Goal: Task Accomplishment & Management: Manage account settings

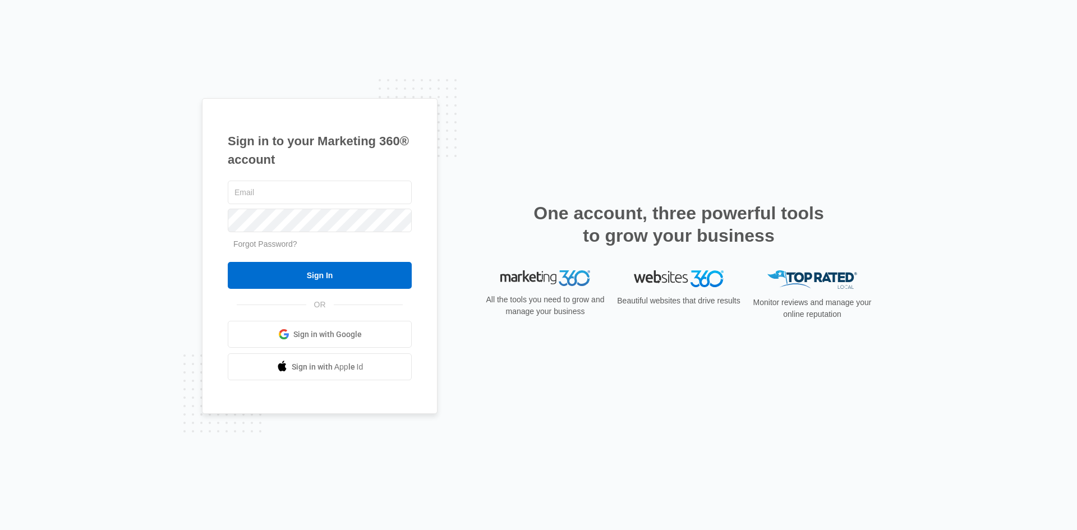
click at [316, 333] on span "Sign in with Google" at bounding box center [327, 335] width 68 height 12
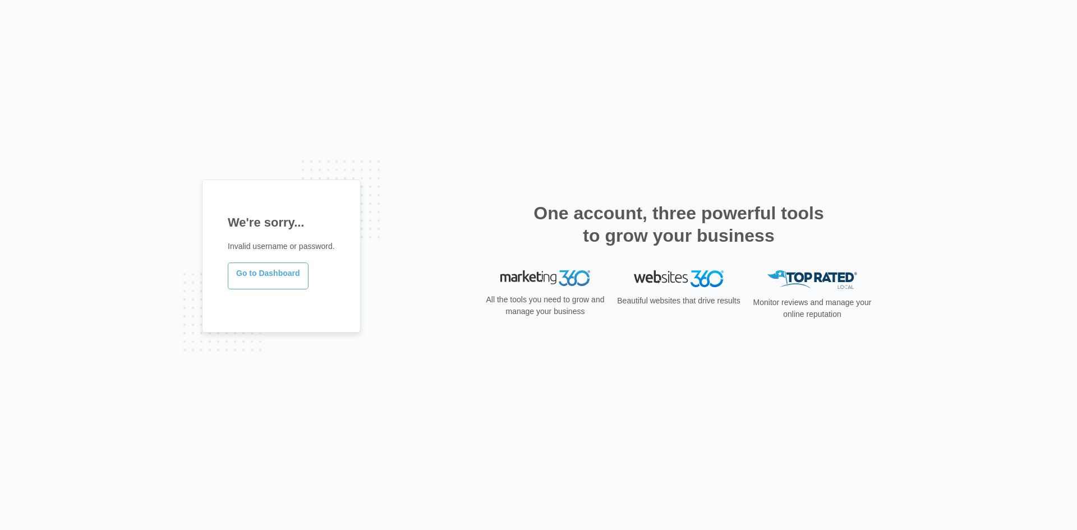
click at [266, 278] on link "Go to Dashboard" at bounding box center [268, 276] width 81 height 27
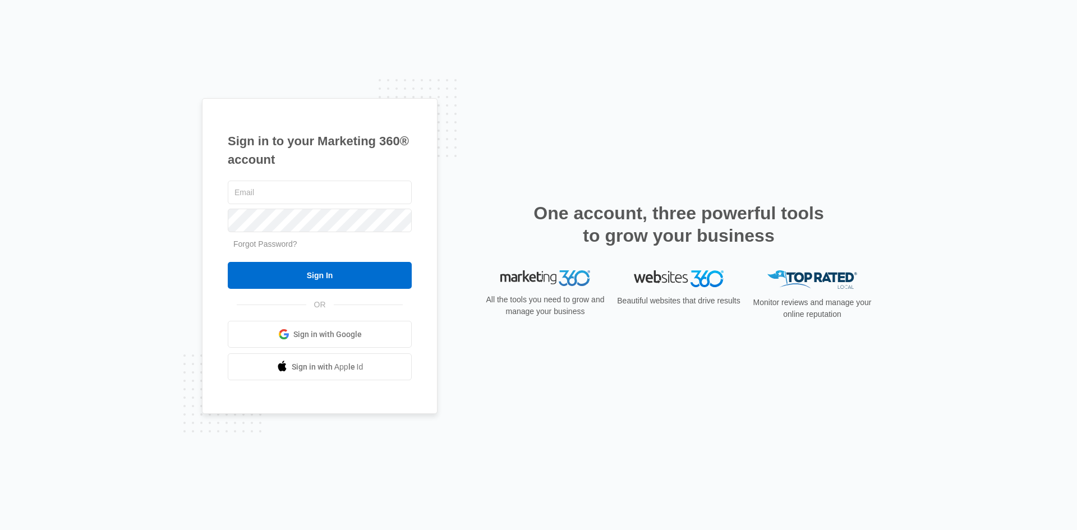
click at [295, 330] on span "Sign in with Google" at bounding box center [327, 335] width 68 height 12
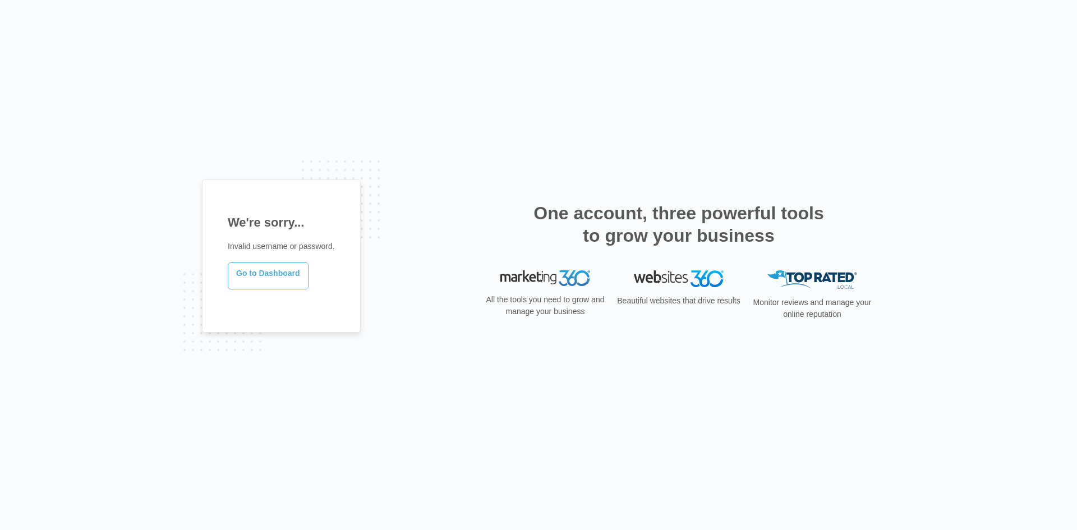
click at [280, 281] on link "Go to Dashboard" at bounding box center [268, 276] width 81 height 27
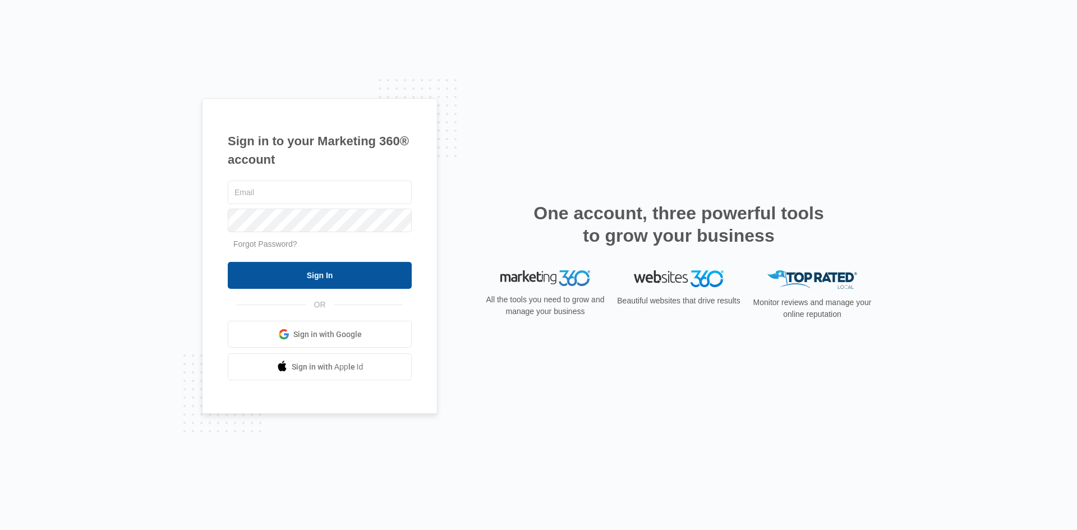
click at [308, 276] on input "Sign In" at bounding box center [320, 275] width 184 height 27
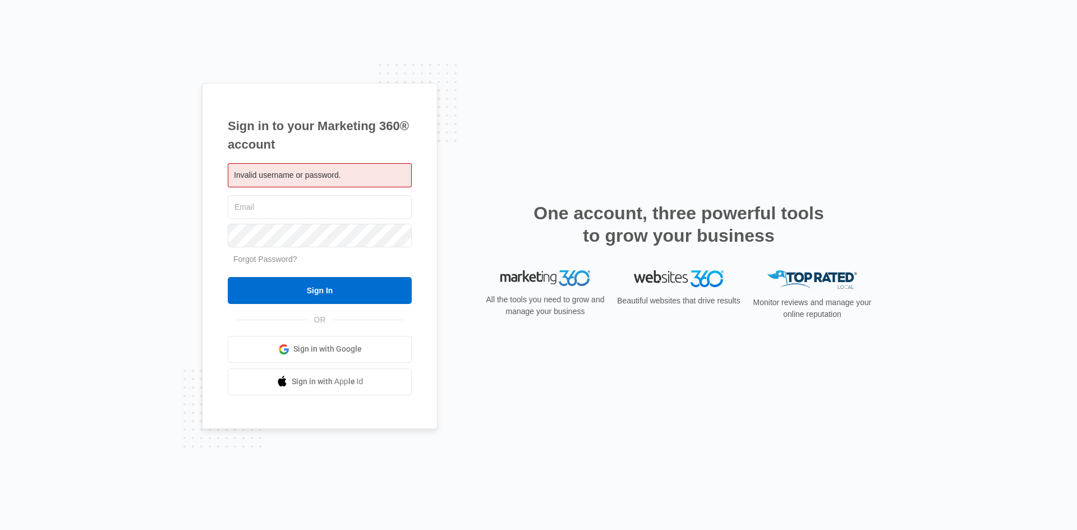
click at [445, 145] on div "Sign in to your Marketing 360® account Invalid username or password. Sign In" at bounding box center [538, 265] width 673 height 364
click at [312, 182] on div "Invalid username or password." at bounding box center [320, 175] width 184 height 24
drag, startPoint x: 313, startPoint y: 347, endPoint x: 327, endPoint y: 330, distance: 21.6
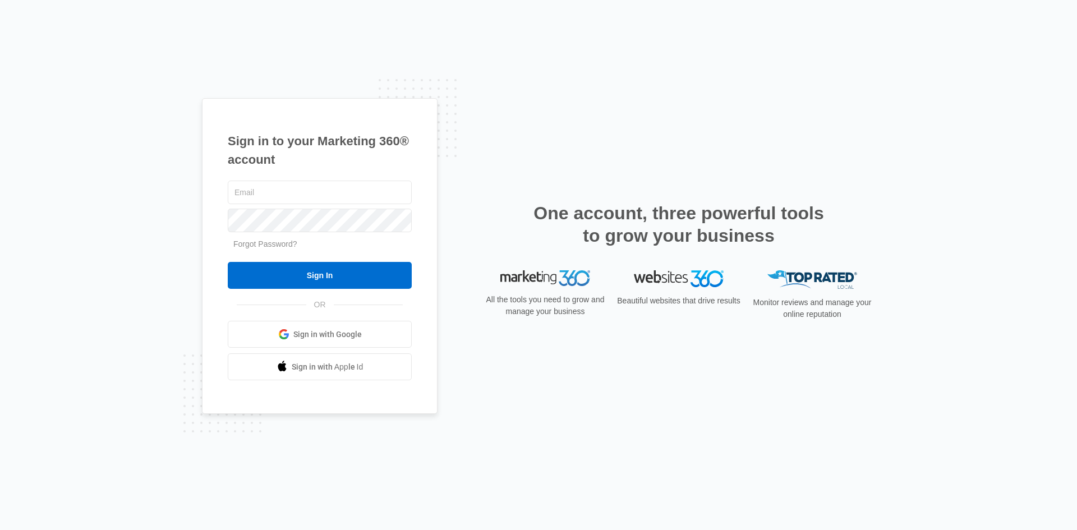
click at [335, 338] on span "Sign in with Google" at bounding box center [327, 335] width 68 height 12
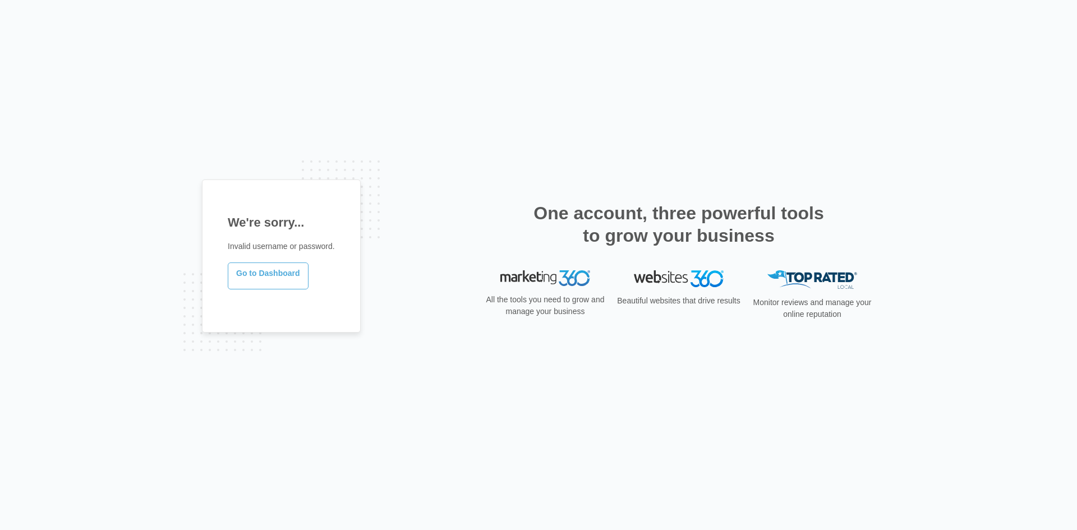
click at [256, 275] on link "Go to Dashboard" at bounding box center [268, 276] width 81 height 27
